Goal: Contribute content: Add original content to the website for others to see

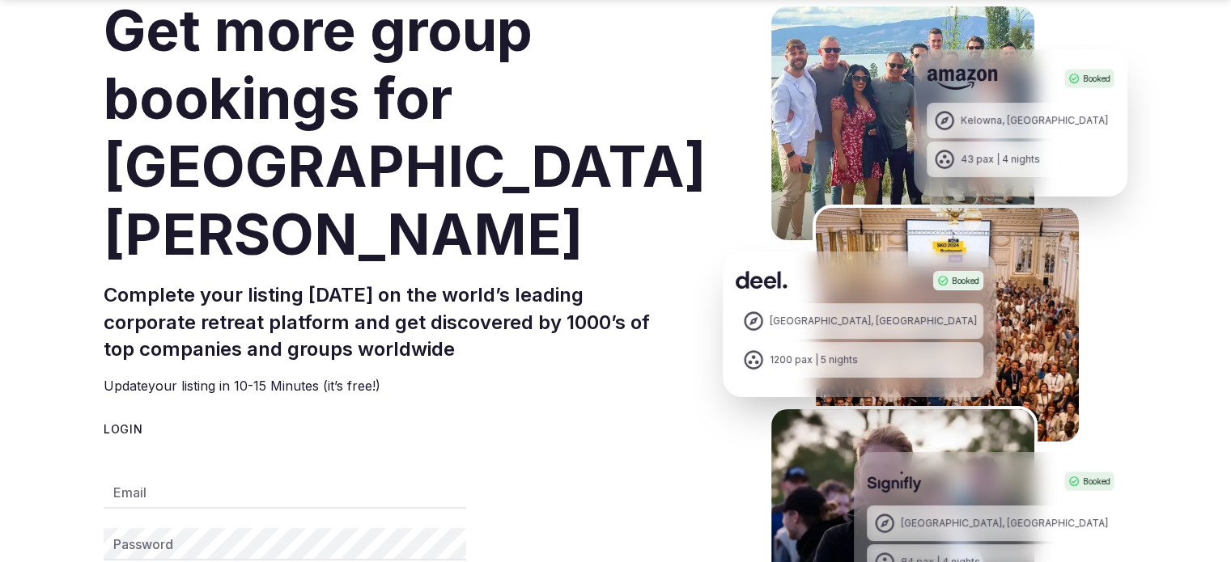
scroll to position [324, 0]
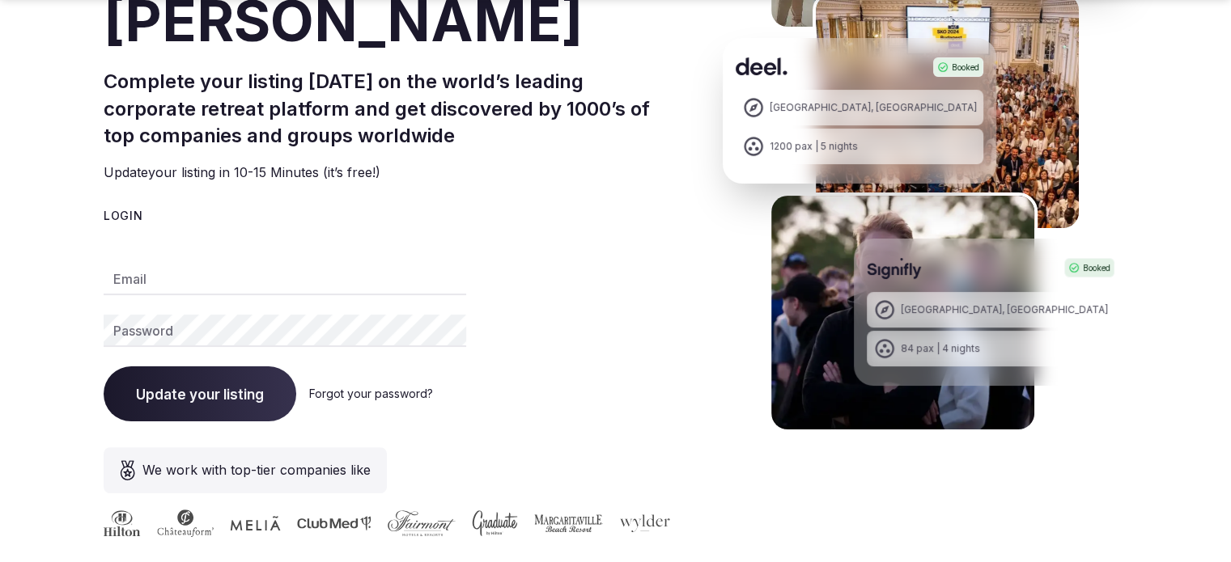
type input "**********"
click at [204, 263] on input "**********" at bounding box center [285, 279] width 363 height 32
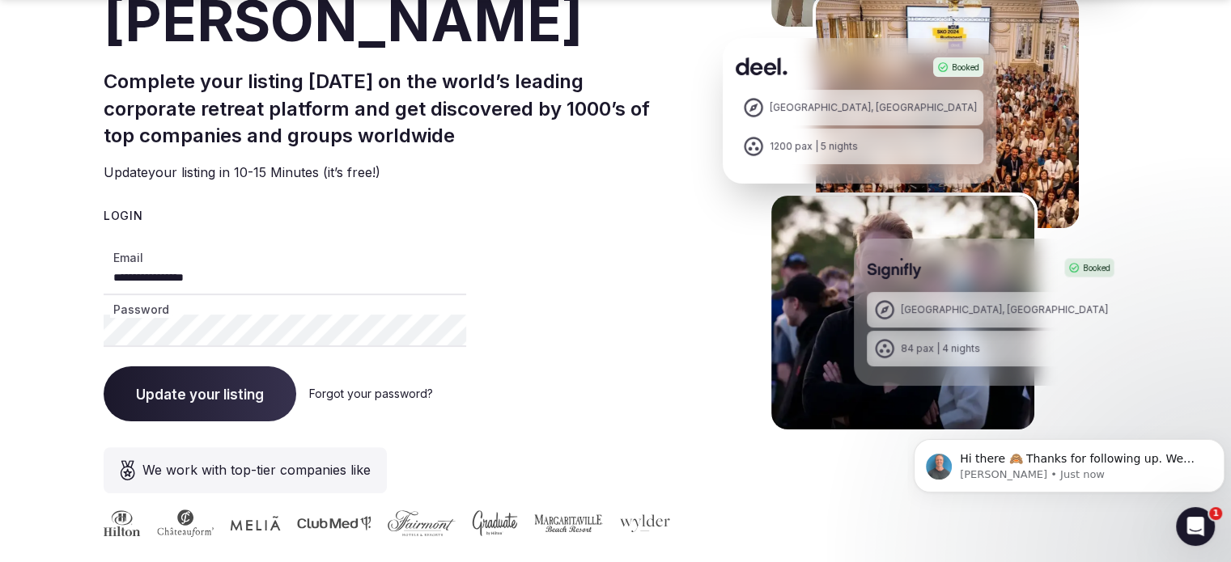
scroll to position [0, 0]
click at [240, 386] on span "Update your listing" at bounding box center [200, 394] width 128 height 16
drag, startPoint x: 214, startPoint y: 211, endPoint x: 101, endPoint y: 207, distance: 113.4
click at [101, 207] on section "**********" at bounding box center [615, 170] width 1231 height 838
type input "**********"
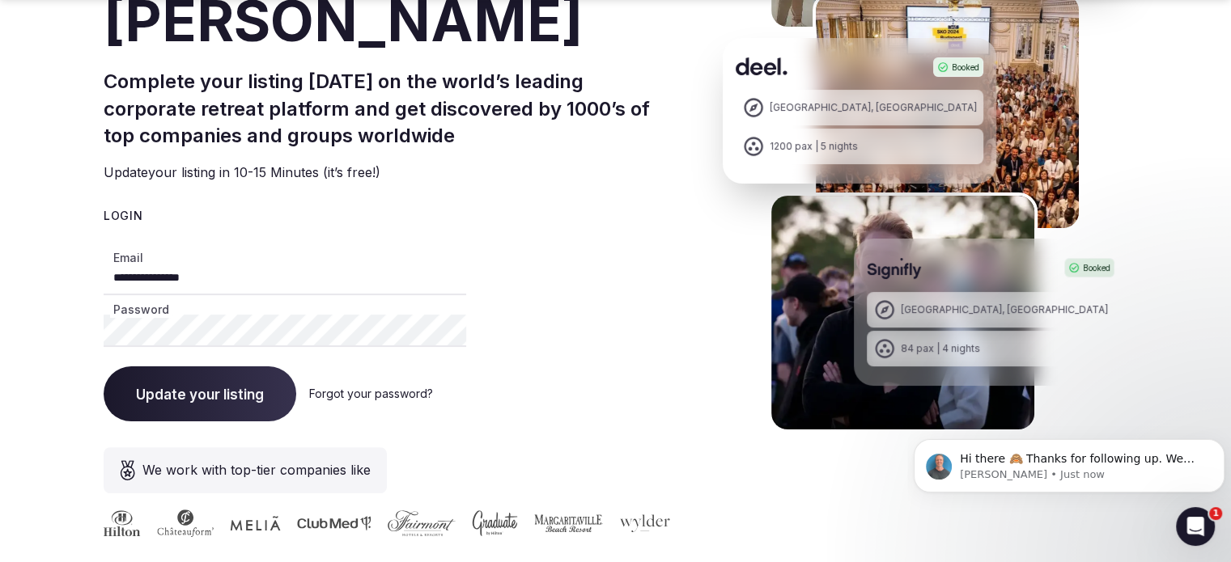
click at [226, 367] on button "Update your listing" at bounding box center [200, 394] width 193 height 55
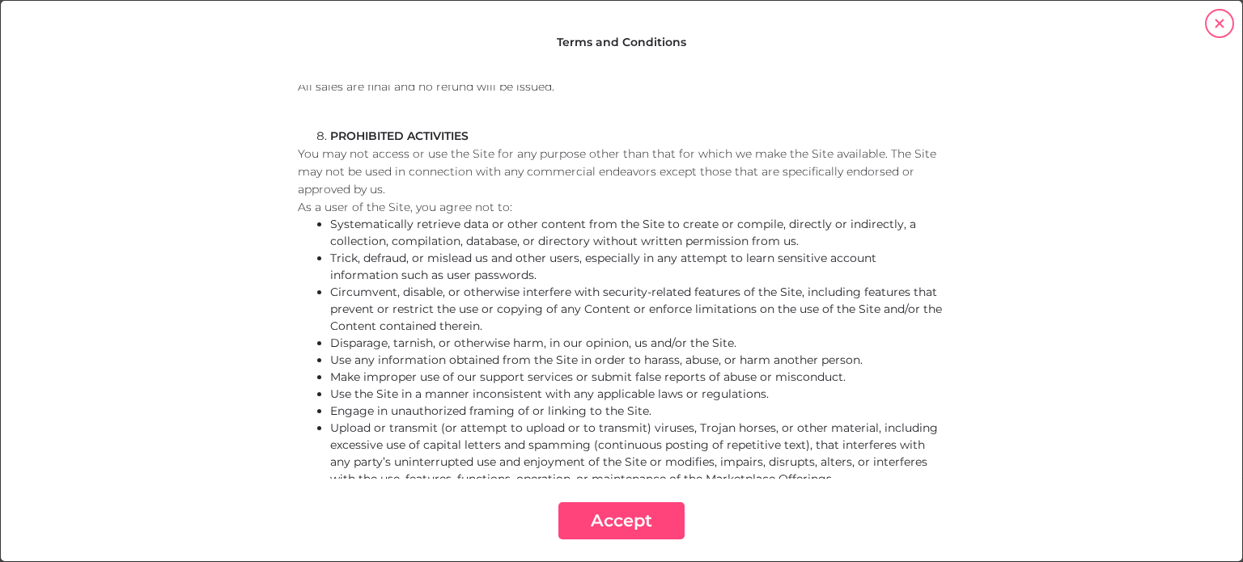
scroll to position [2590, 0]
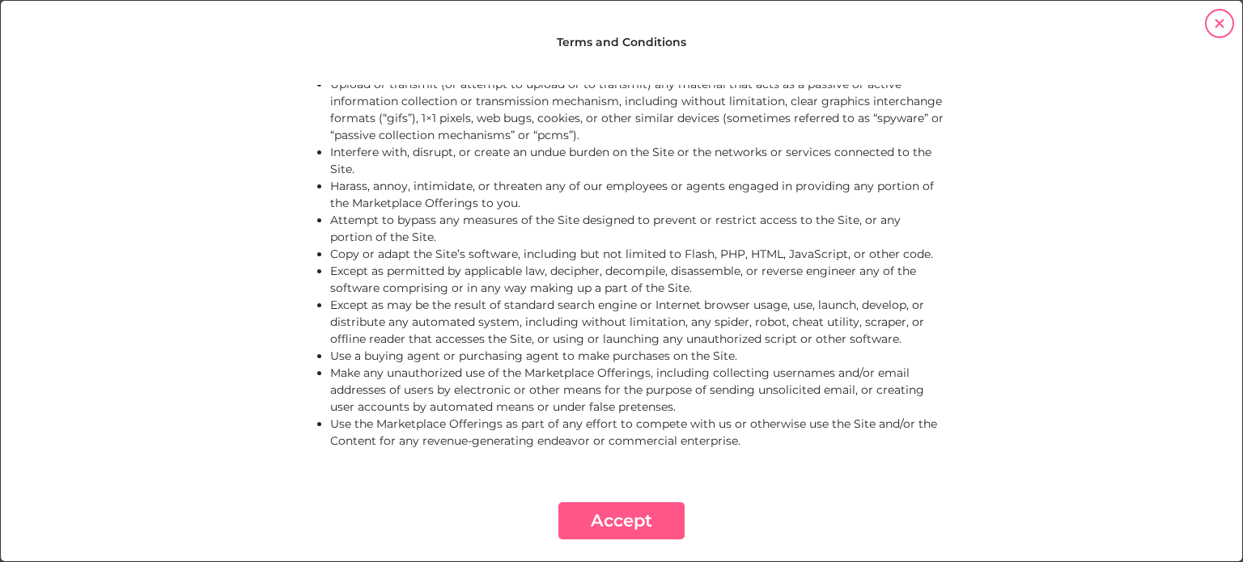
click at [628, 522] on button "Accept" at bounding box center [621, 521] width 126 height 37
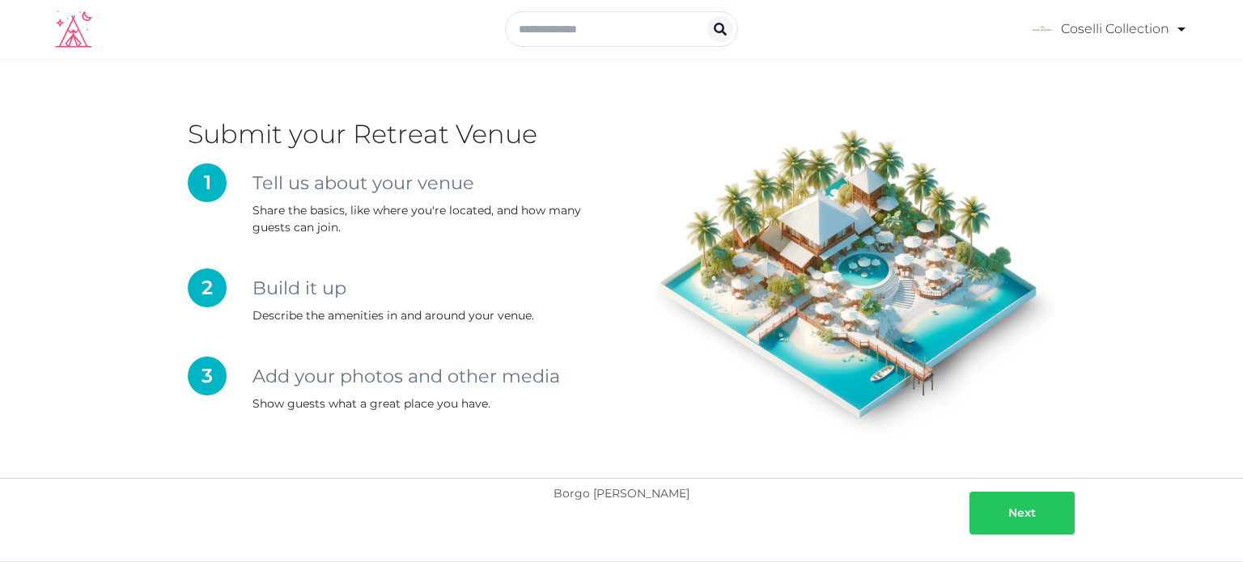
click at [1022, 508] on div "Next" at bounding box center [1022, 513] width 28 height 17
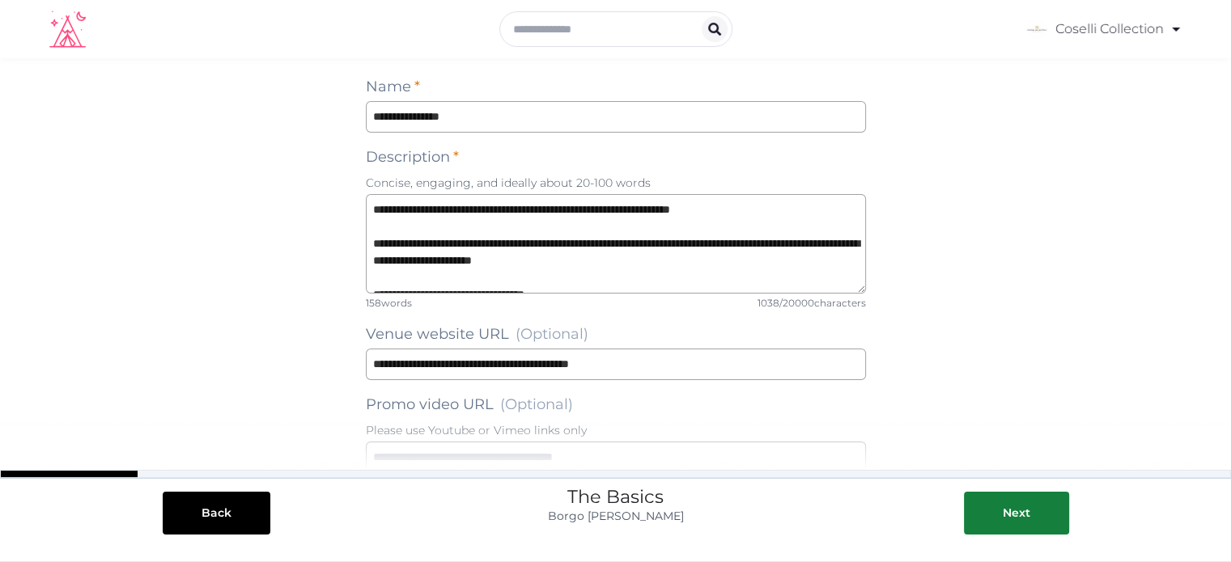
scroll to position [202, 0]
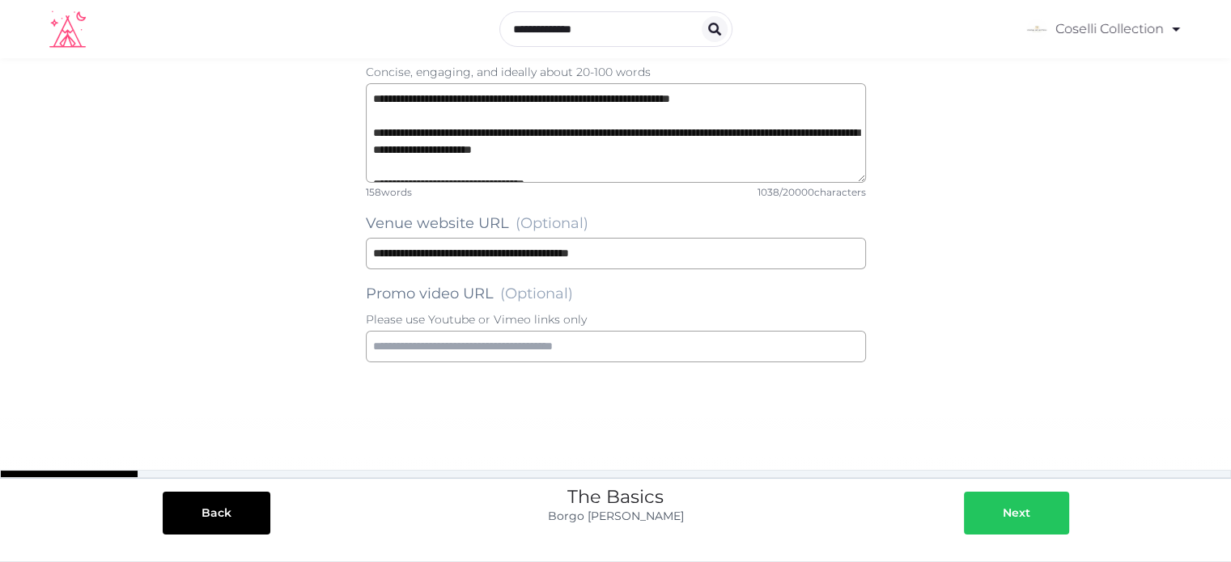
click at [1026, 506] on div "Next" at bounding box center [1017, 513] width 28 height 17
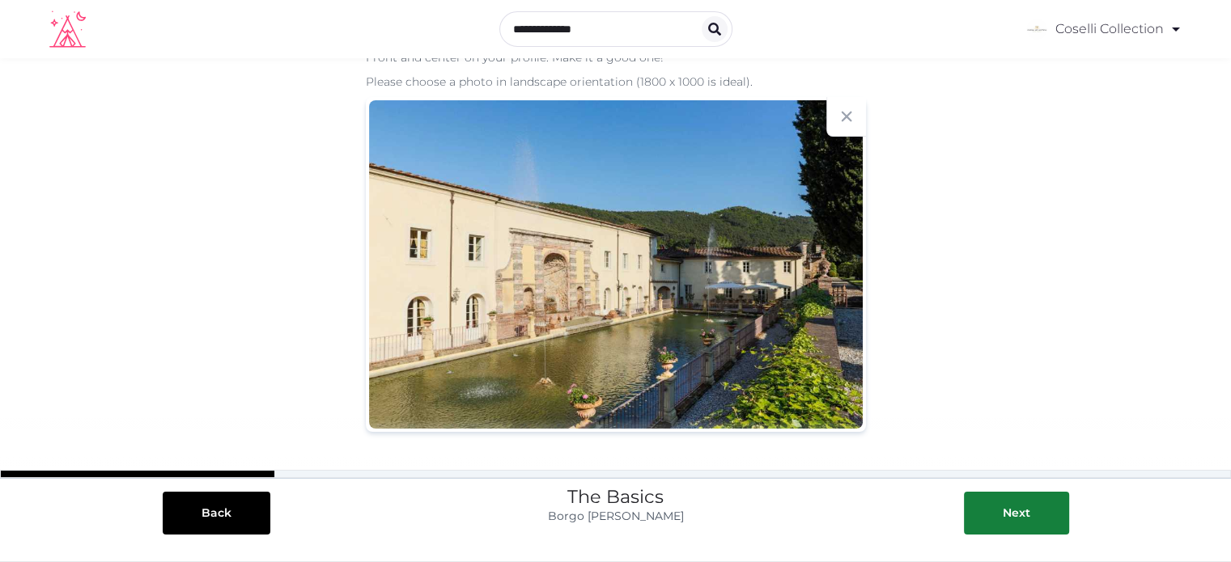
scroll to position [156, 0]
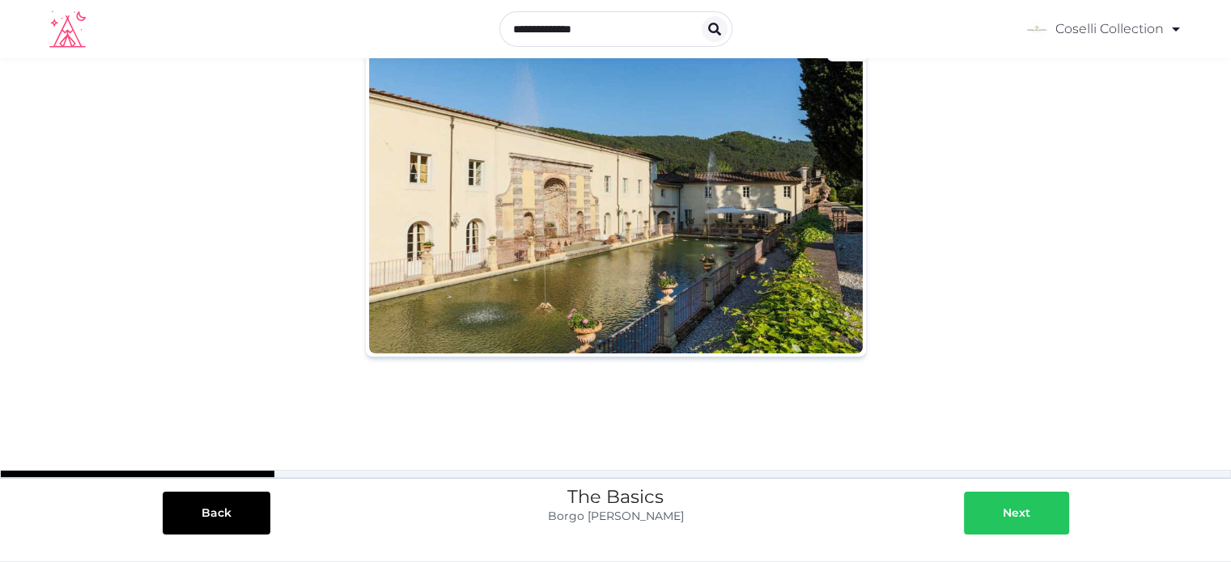
click at [1036, 530] on button "Next" at bounding box center [1016, 513] width 105 height 43
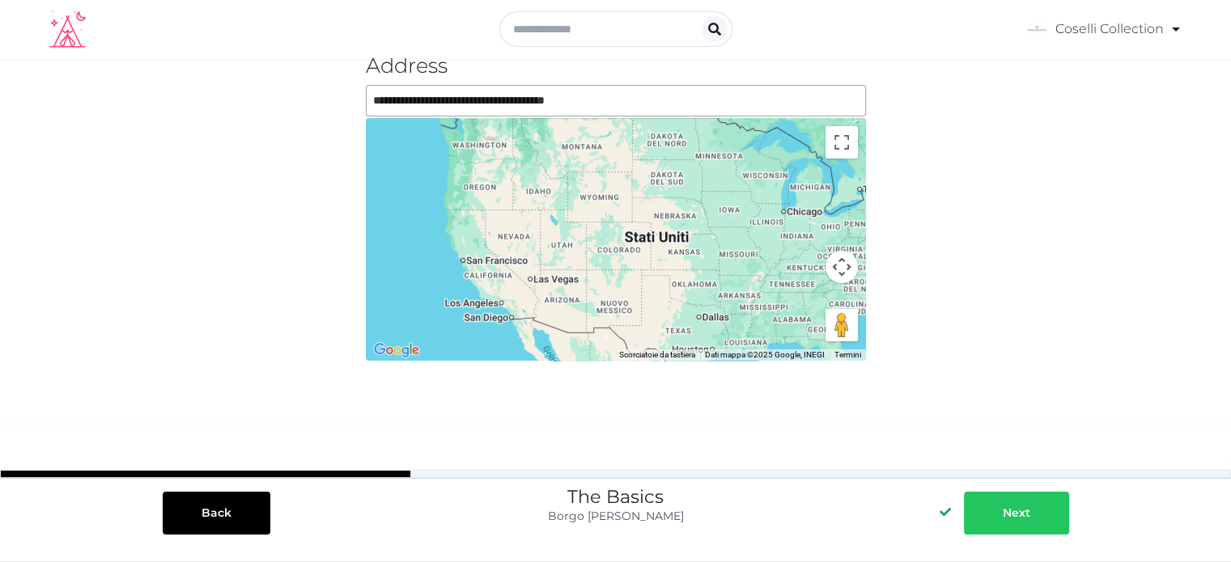
scroll to position [0, 0]
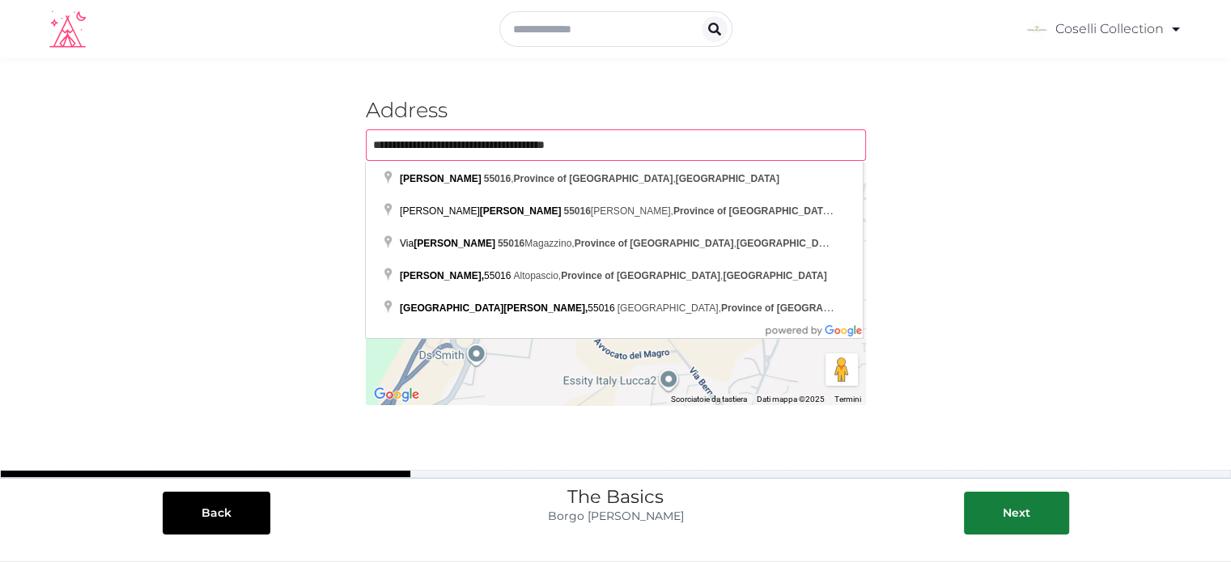
drag, startPoint x: 634, startPoint y: 142, endPoint x: 347, endPoint y: 139, distance: 287.3
click at [347, 139] on div "Loading... Submit your Retreat Venue 1 Tell us about your venue Share the basic…" at bounding box center [615, 332] width 1231 height 549
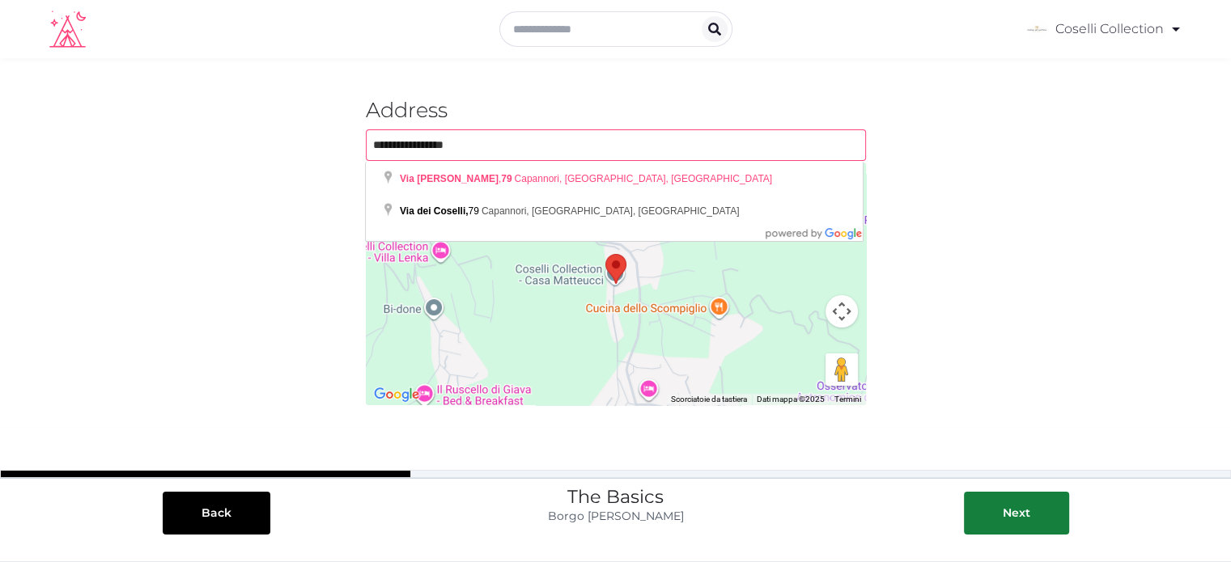
type input "**********"
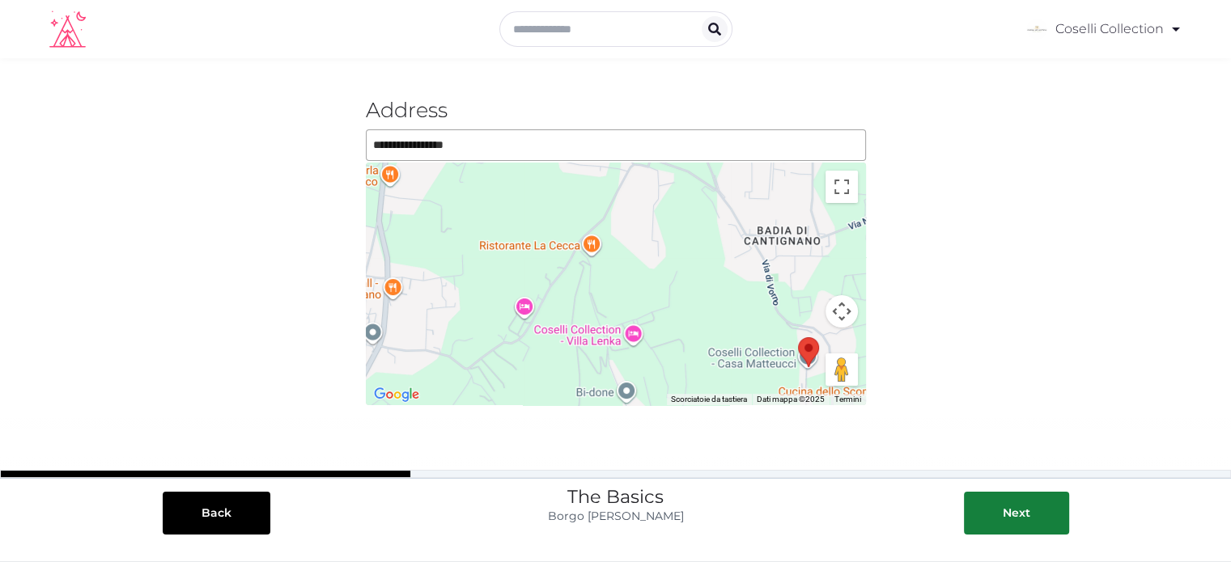
drag, startPoint x: 577, startPoint y: 317, endPoint x: 770, endPoint y: 402, distance: 211.3
click at [770, 402] on div "Per navigare, premi i tasti Freccia. Scorciatoie da tastiera Dati mappa Dati ma…" at bounding box center [616, 284] width 500 height 243
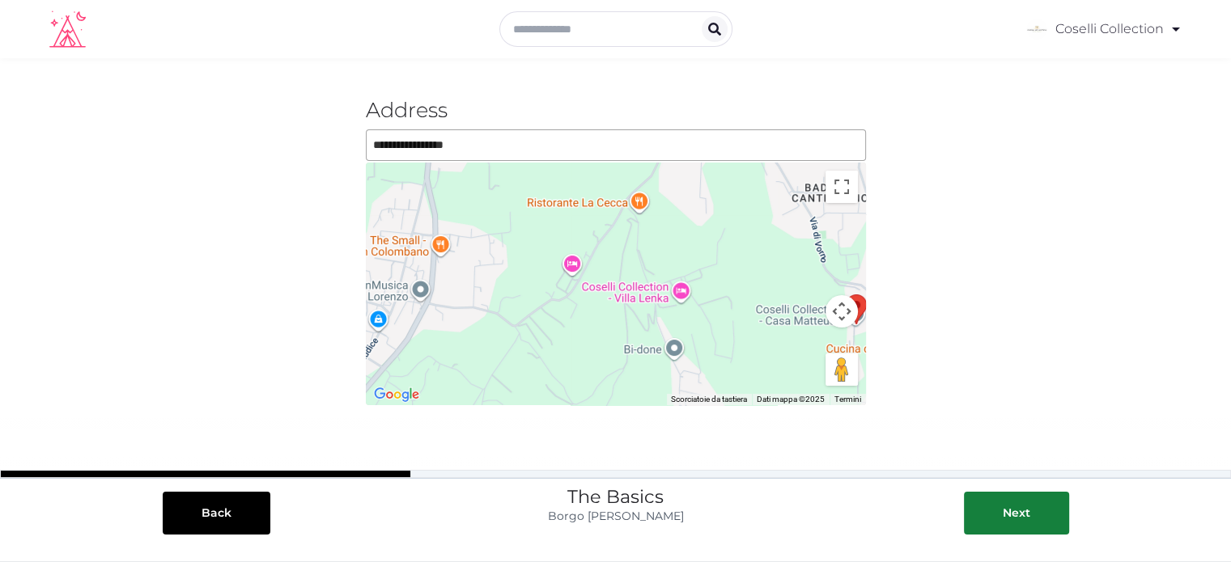
drag, startPoint x: 621, startPoint y: 302, endPoint x: 660, endPoint y: 251, distance: 64.6
click at [660, 251] on div "Per navigare, premi i tasti Freccia." at bounding box center [616, 284] width 500 height 243
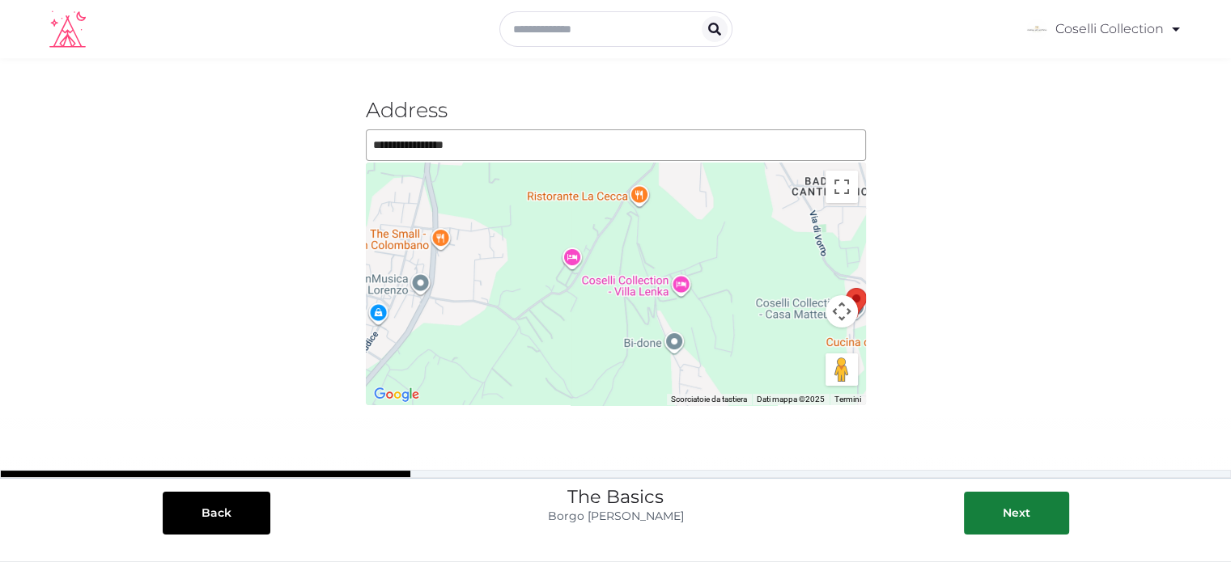
click at [691, 303] on div "Per navigare, premi i tasti Freccia." at bounding box center [616, 284] width 500 height 243
click at [613, 148] on input "**********" at bounding box center [616, 145] width 500 height 32
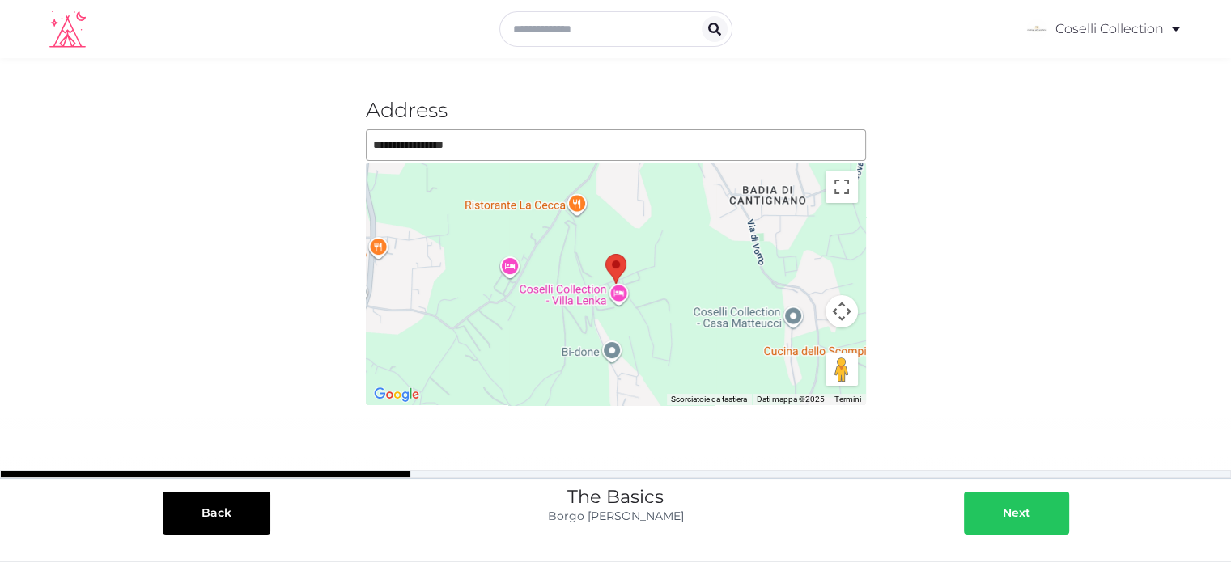
click at [993, 517] on div at bounding box center [986, 513] width 32 height 17
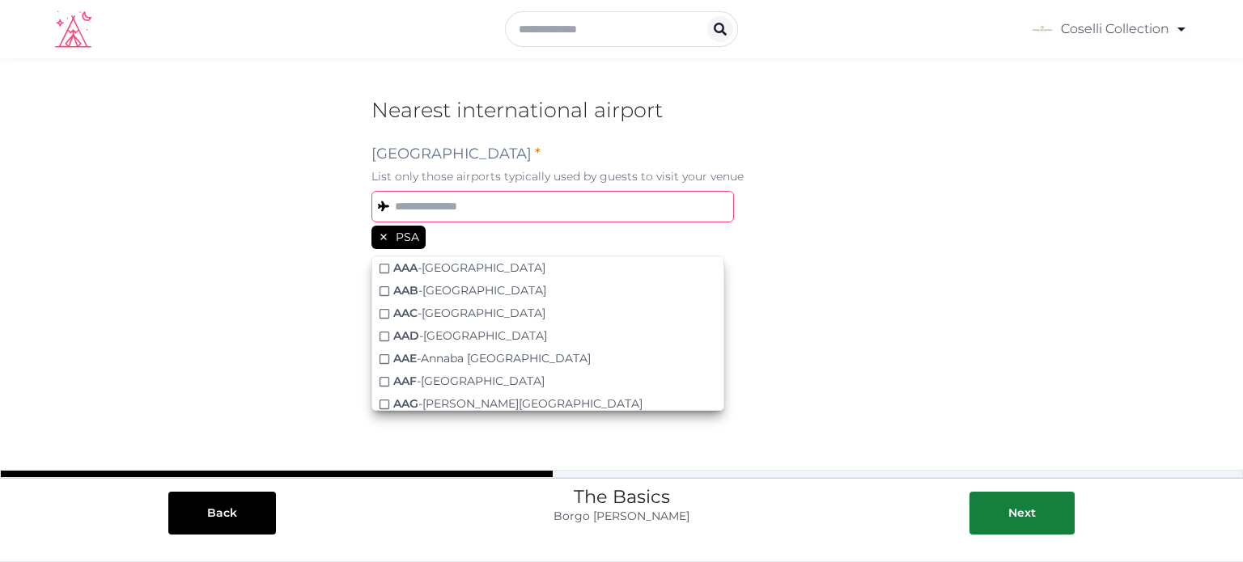
click at [435, 203] on input "text" at bounding box center [552, 207] width 363 height 32
click at [843, 242] on div "PSA" at bounding box center [621, 239] width 500 height 27
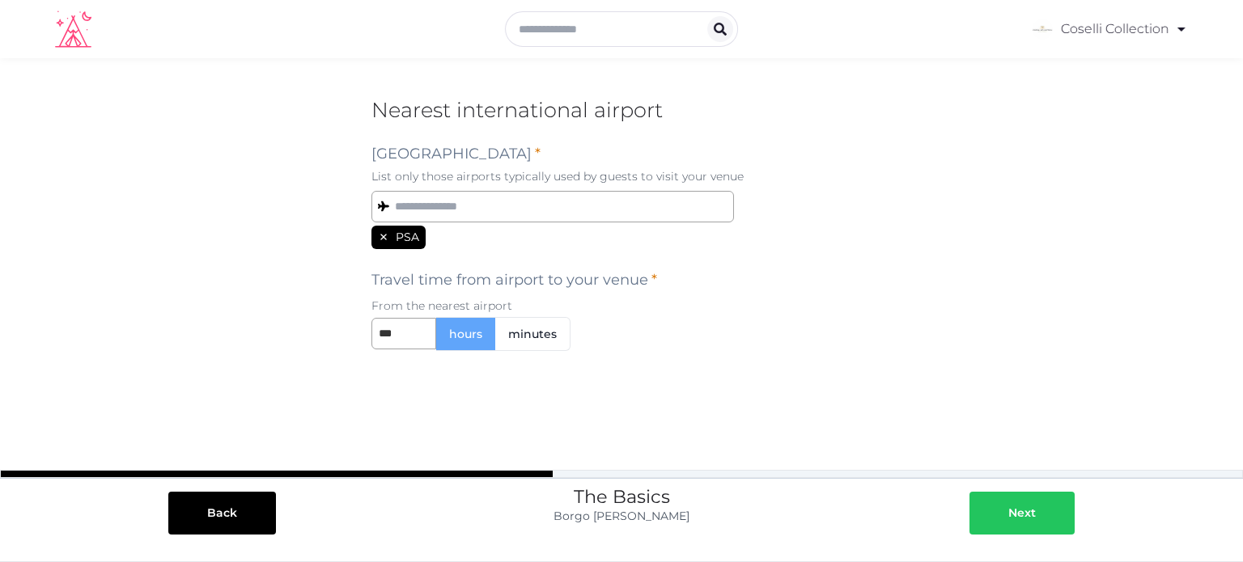
click at [1004, 524] on button "Next" at bounding box center [1022, 513] width 105 height 43
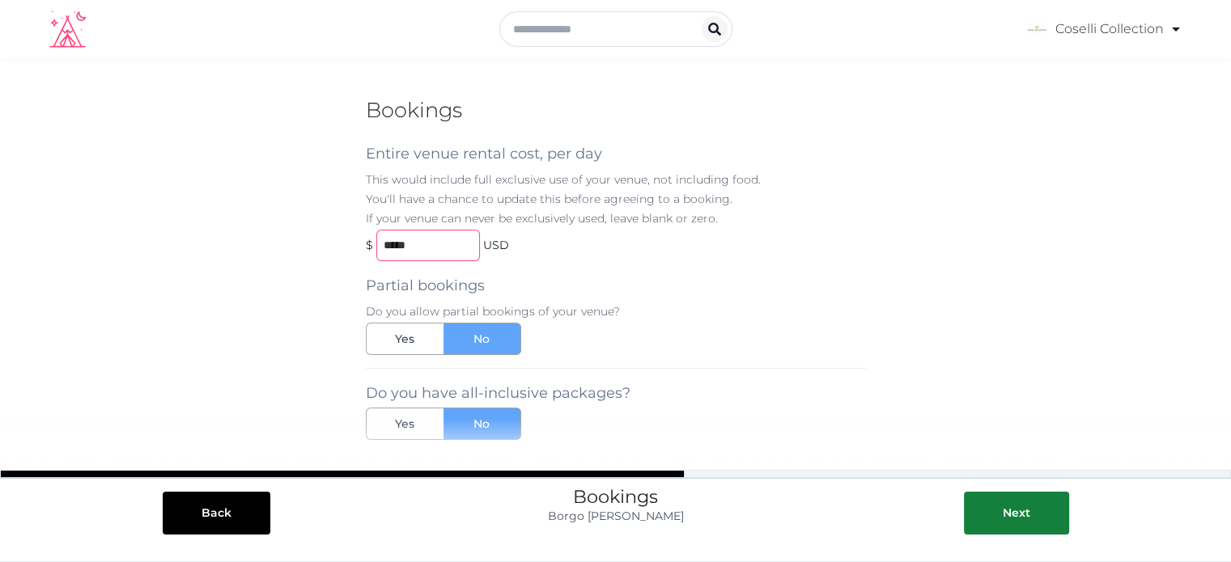
drag, startPoint x: 438, startPoint y: 249, endPoint x: 278, endPoint y: 246, distance: 159.5
click at [278, 246] on div "**********" at bounding box center [615, 349] width 1231 height 583
type input "*****"
click at [618, 268] on div "Partial bookings Do you allow partial bookings of your venue? Yes No" at bounding box center [616, 308] width 500 height 94
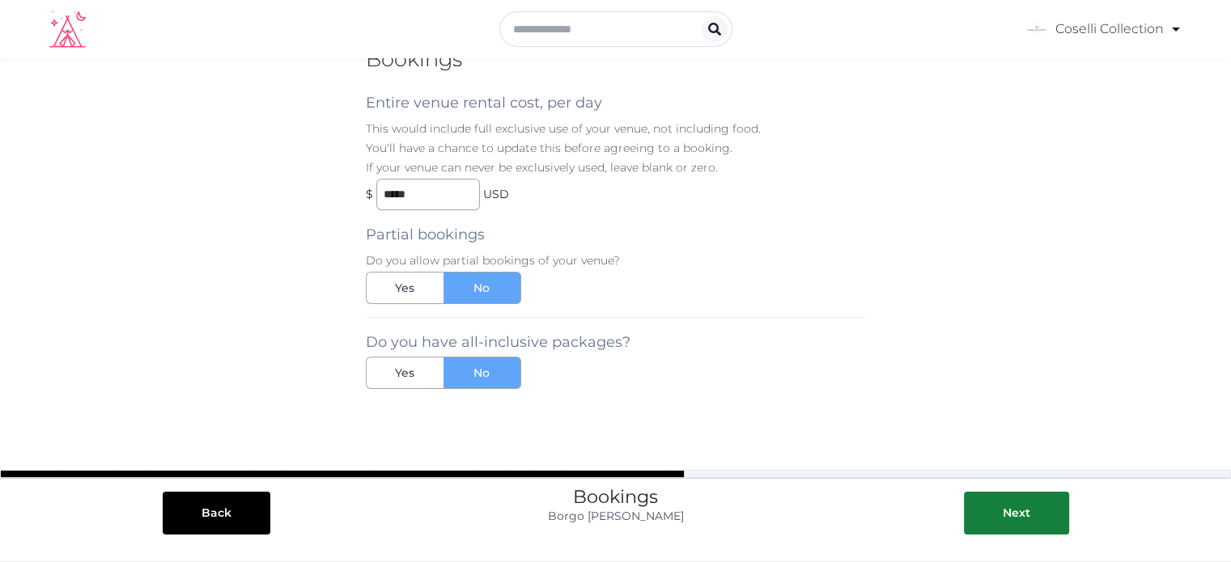
scroll to position [78, 0]
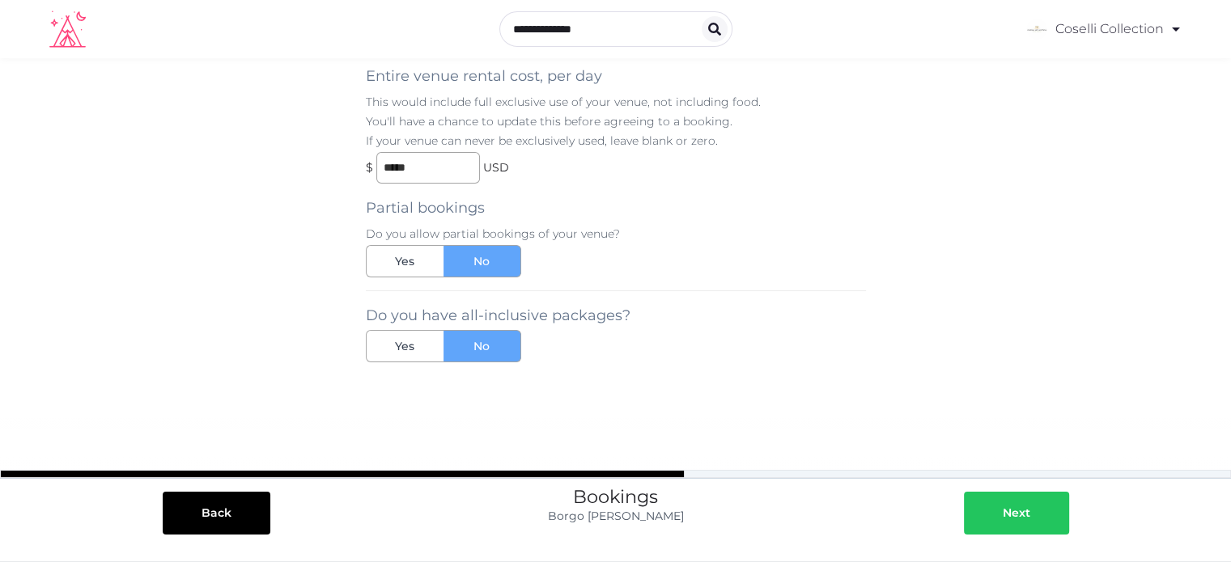
click at [1022, 514] on div "Next" at bounding box center [1017, 513] width 28 height 17
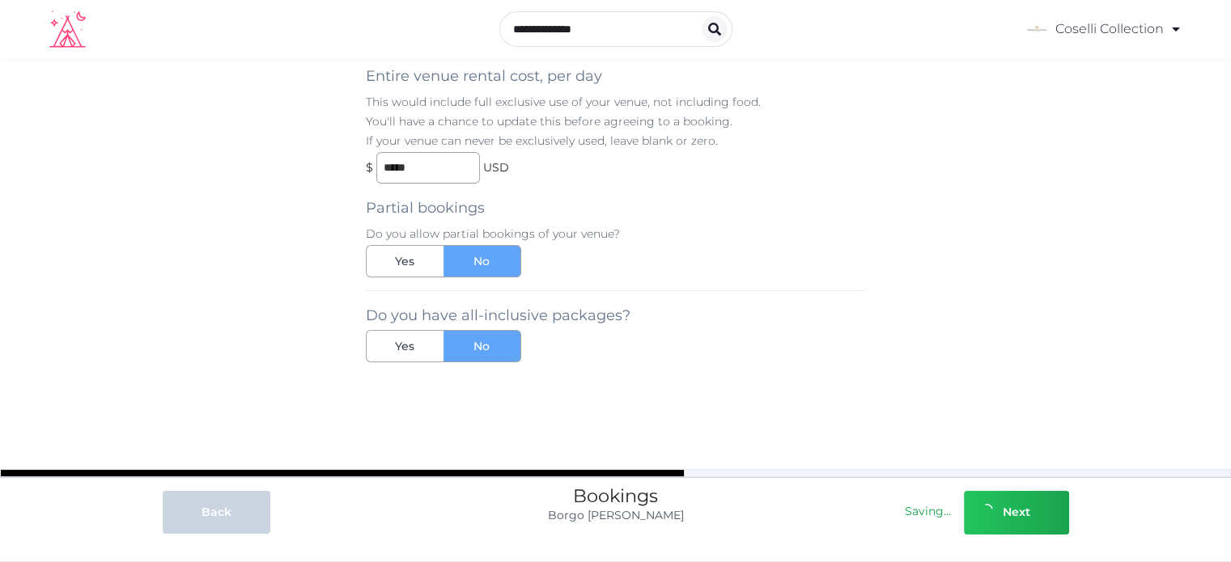
scroll to position [0, 0]
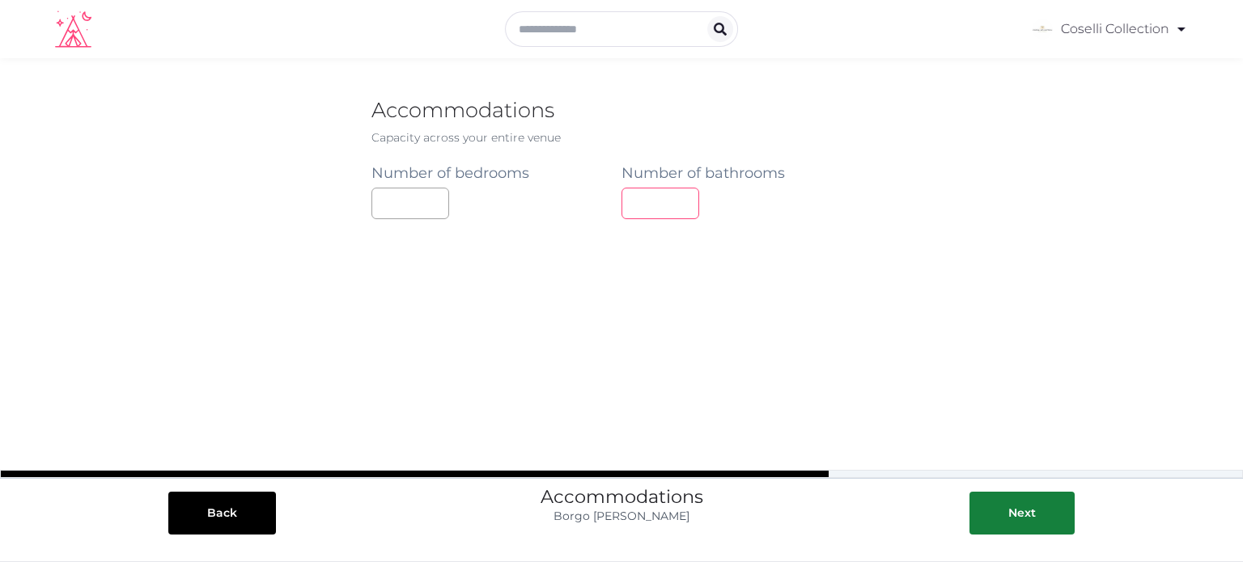
click at [654, 199] on input "number" at bounding box center [661, 204] width 78 height 32
type input "**"
click at [1012, 505] on div "Next" at bounding box center [1022, 513] width 28 height 17
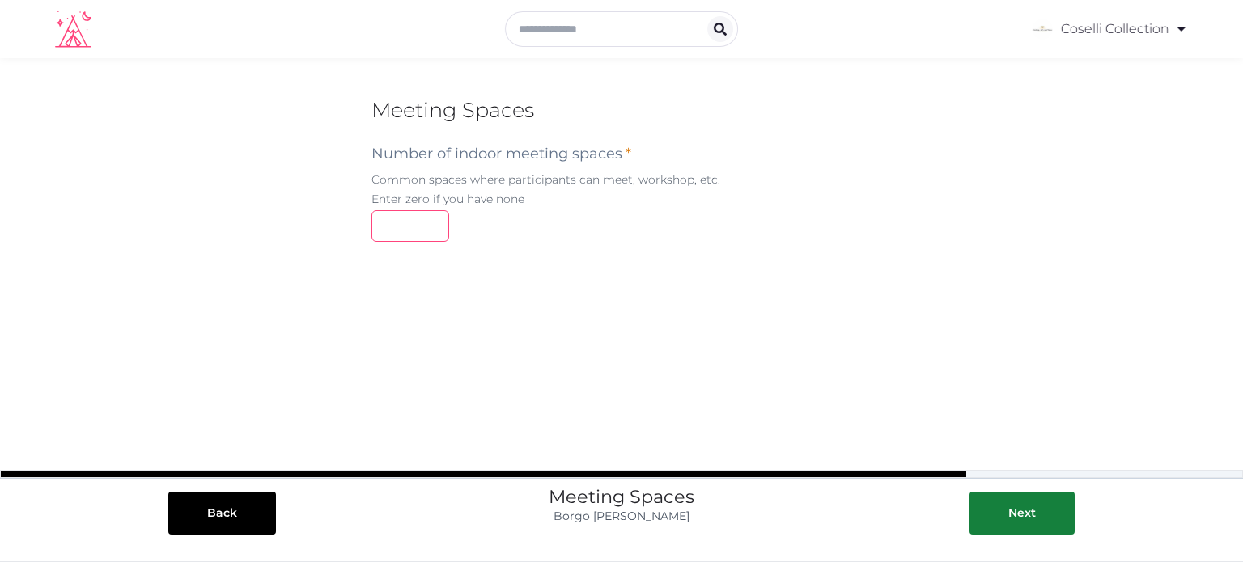
click at [414, 218] on input "number" at bounding box center [410, 226] width 78 height 32
type input "*"
click at [416, 314] on input "number" at bounding box center [429, 319] width 117 height 32
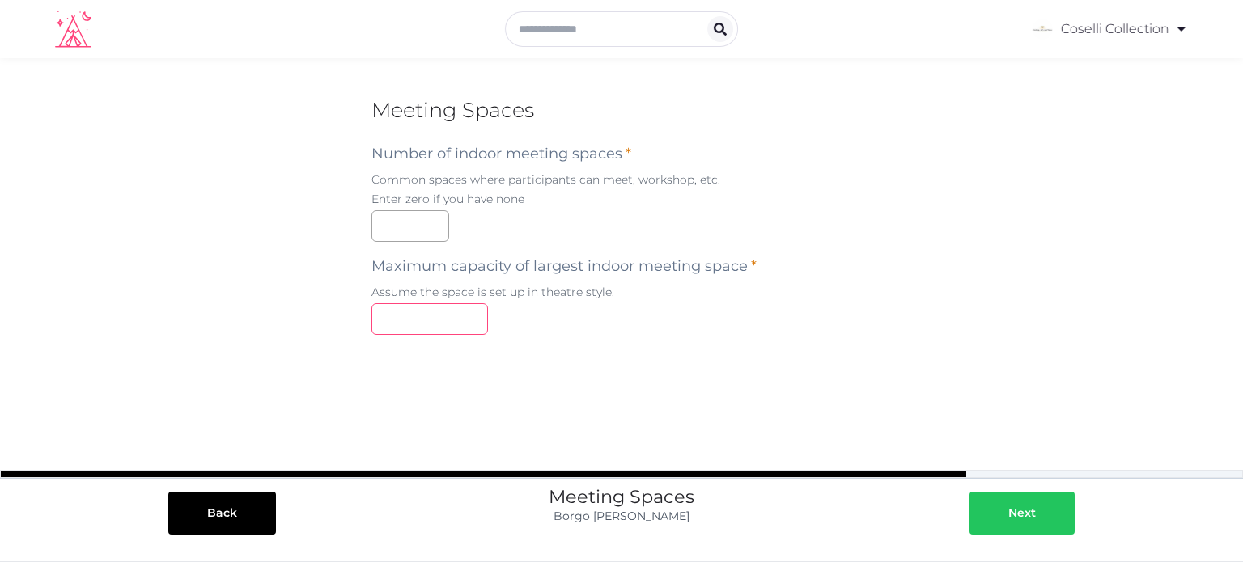
type input "**"
click at [1006, 514] on div at bounding box center [992, 513] width 32 height 17
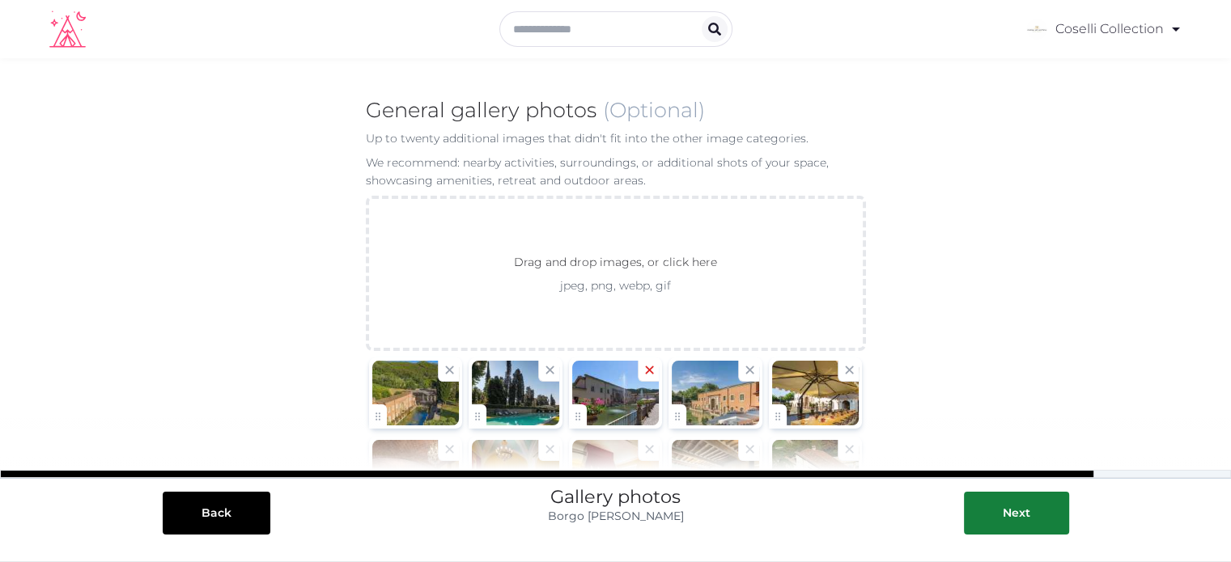
click at [649, 370] on icon at bounding box center [650, 370] width 8 height 8
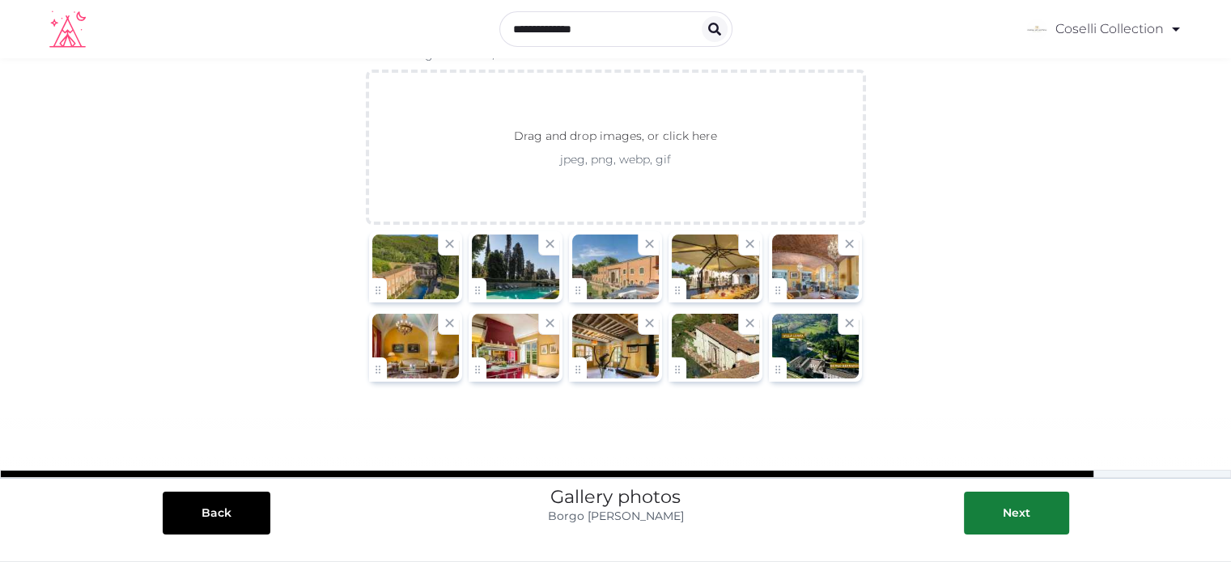
scroll to position [151, 0]
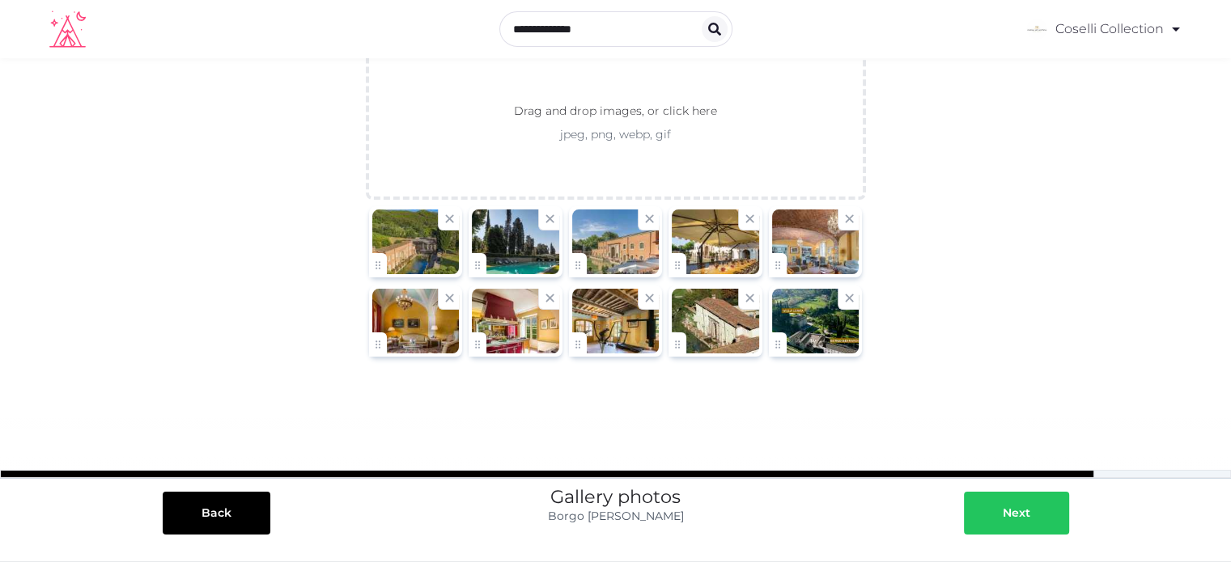
click at [1042, 515] on div at bounding box center [1046, 513] width 32 height 17
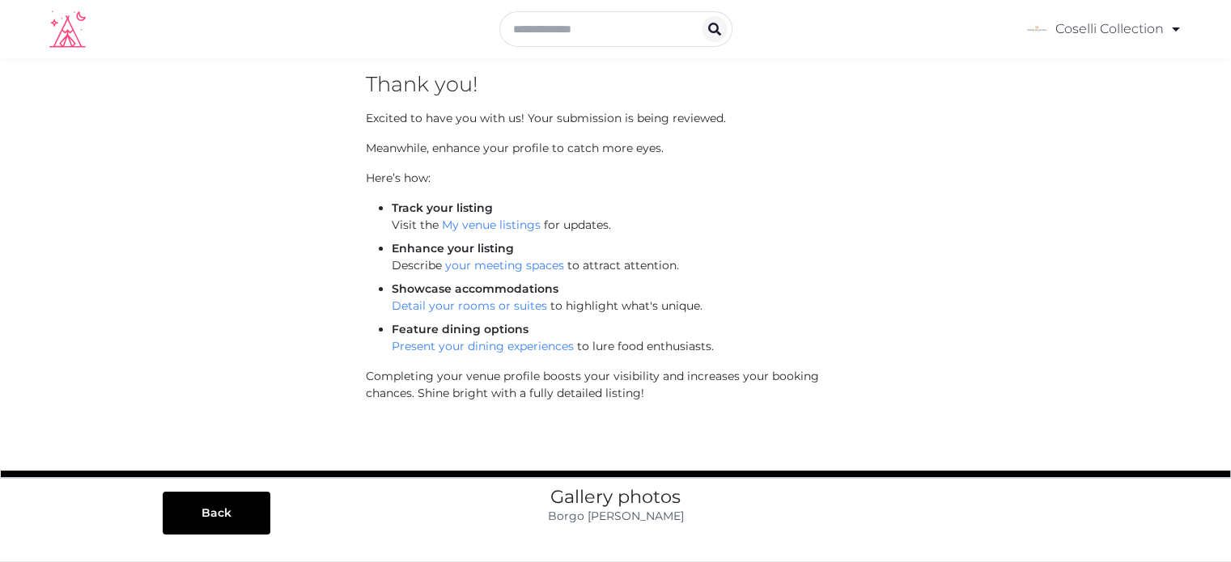
scroll to position [0, 0]
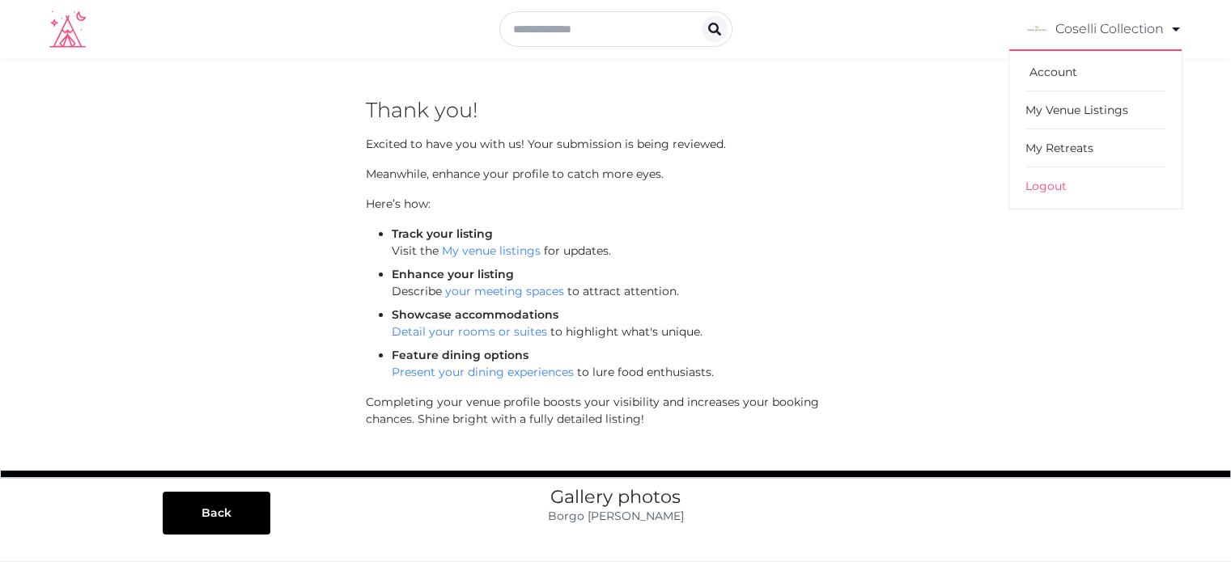
click at [1065, 73] on link "Account" at bounding box center [1095, 72] width 140 height 38
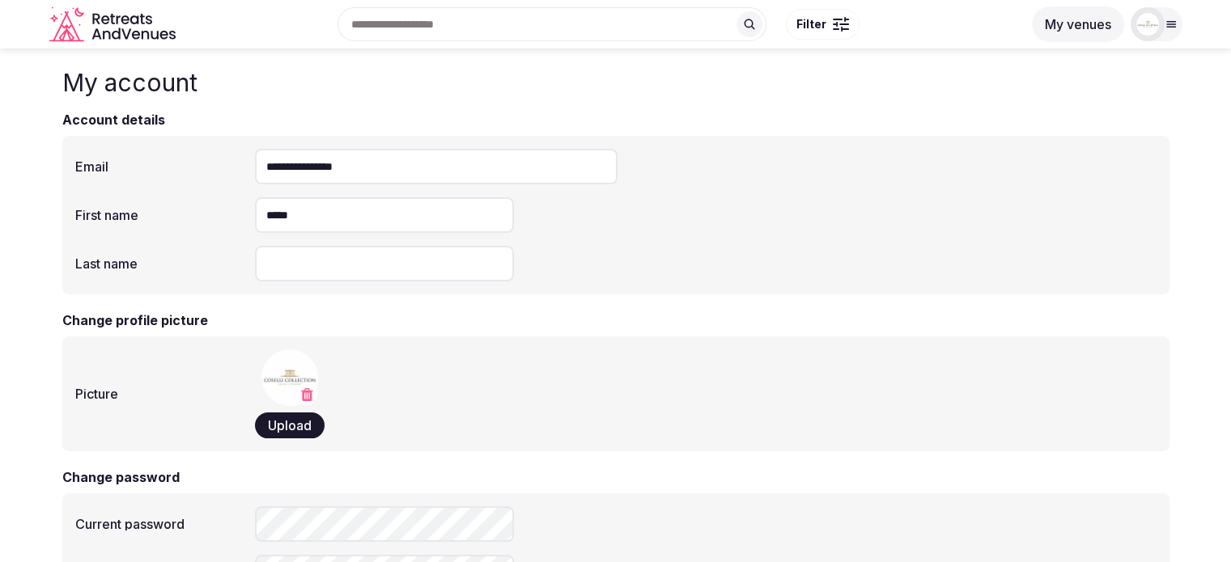
click at [1088, 30] on button "My venues" at bounding box center [1078, 24] width 92 height 36
